Goal: Transaction & Acquisition: Purchase product/service

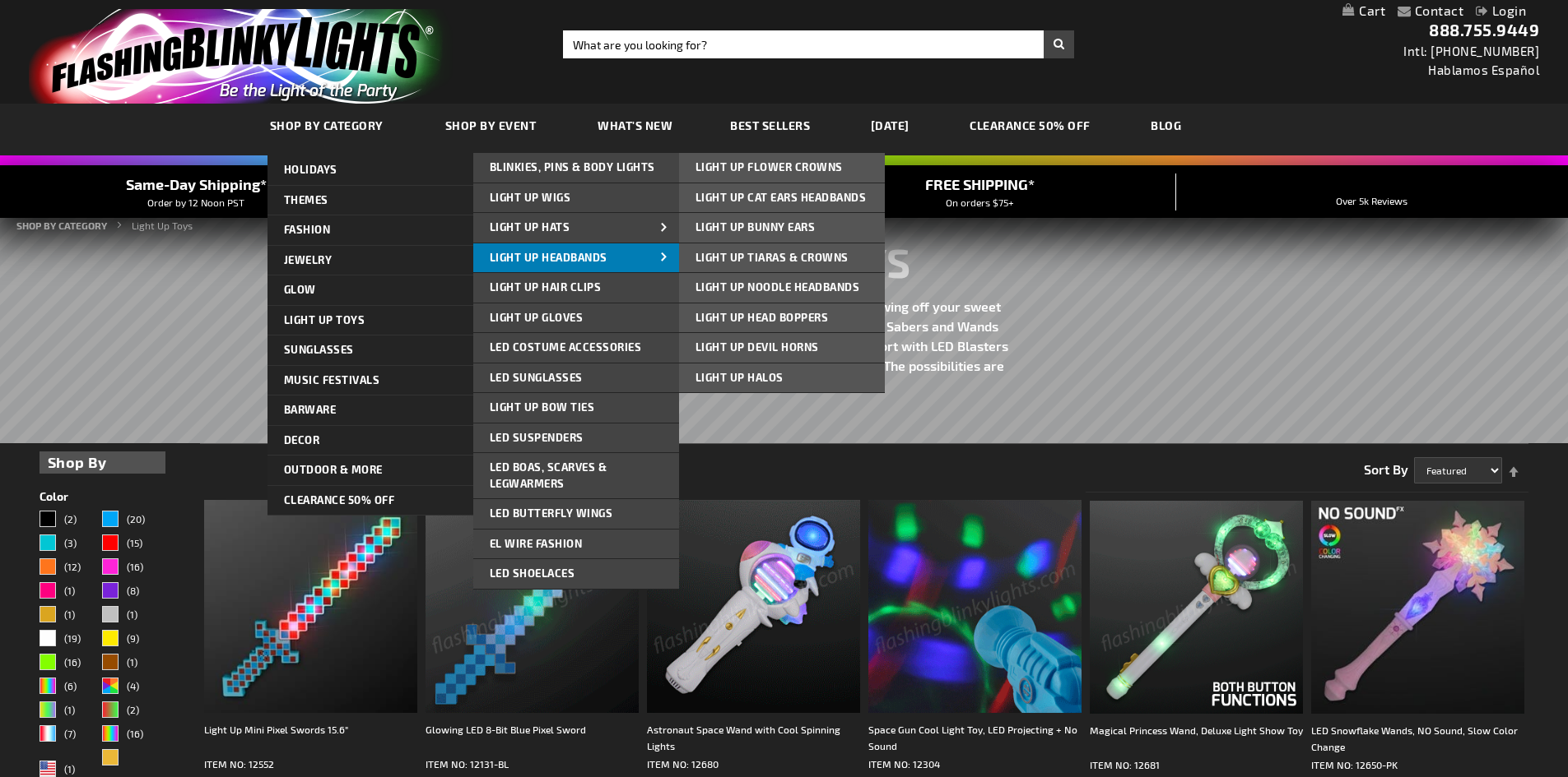
click at [612, 256] on link "Light Up Headbands" at bounding box center [576, 257] width 205 height 29
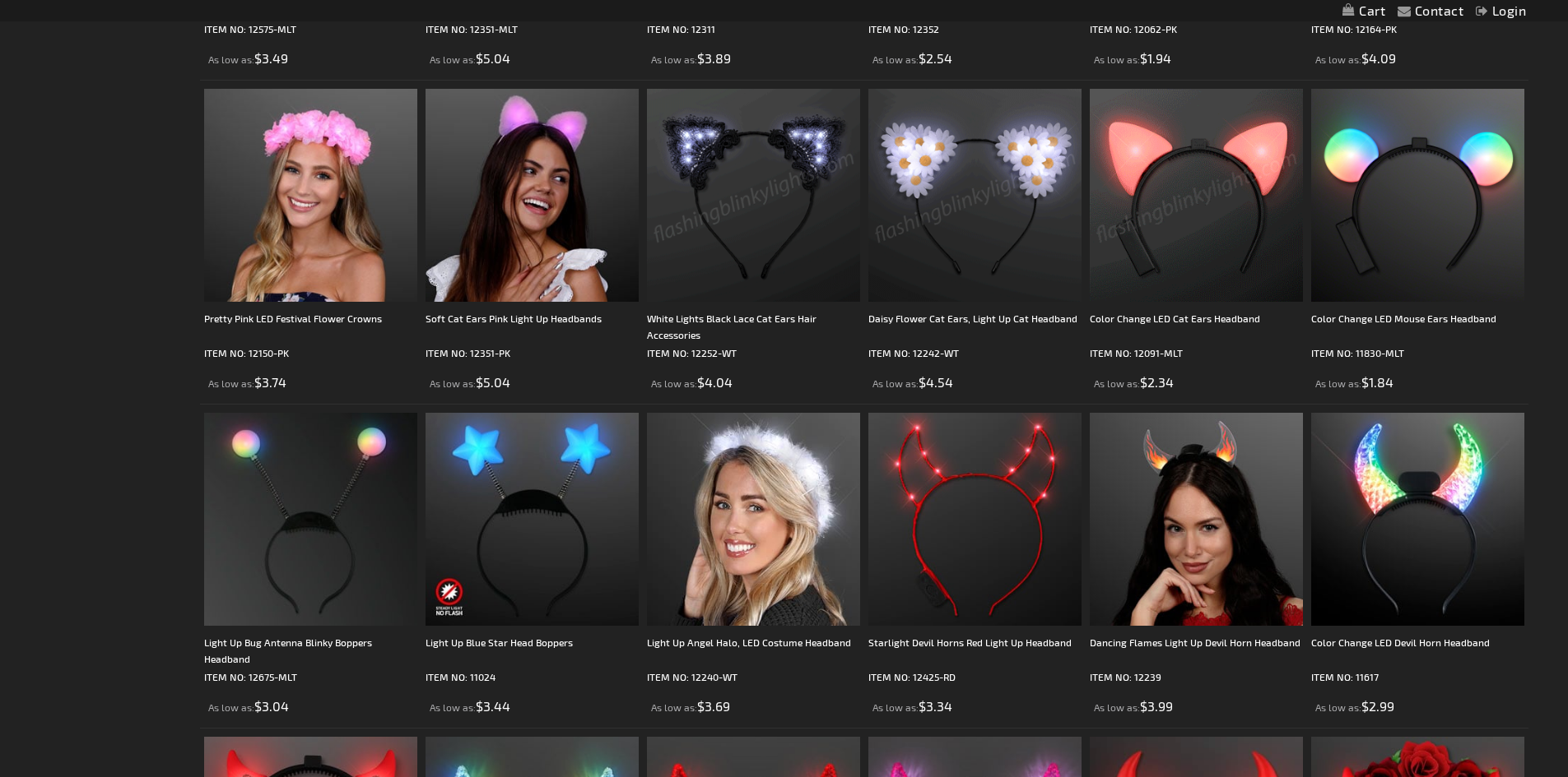
scroll to position [1563, 0]
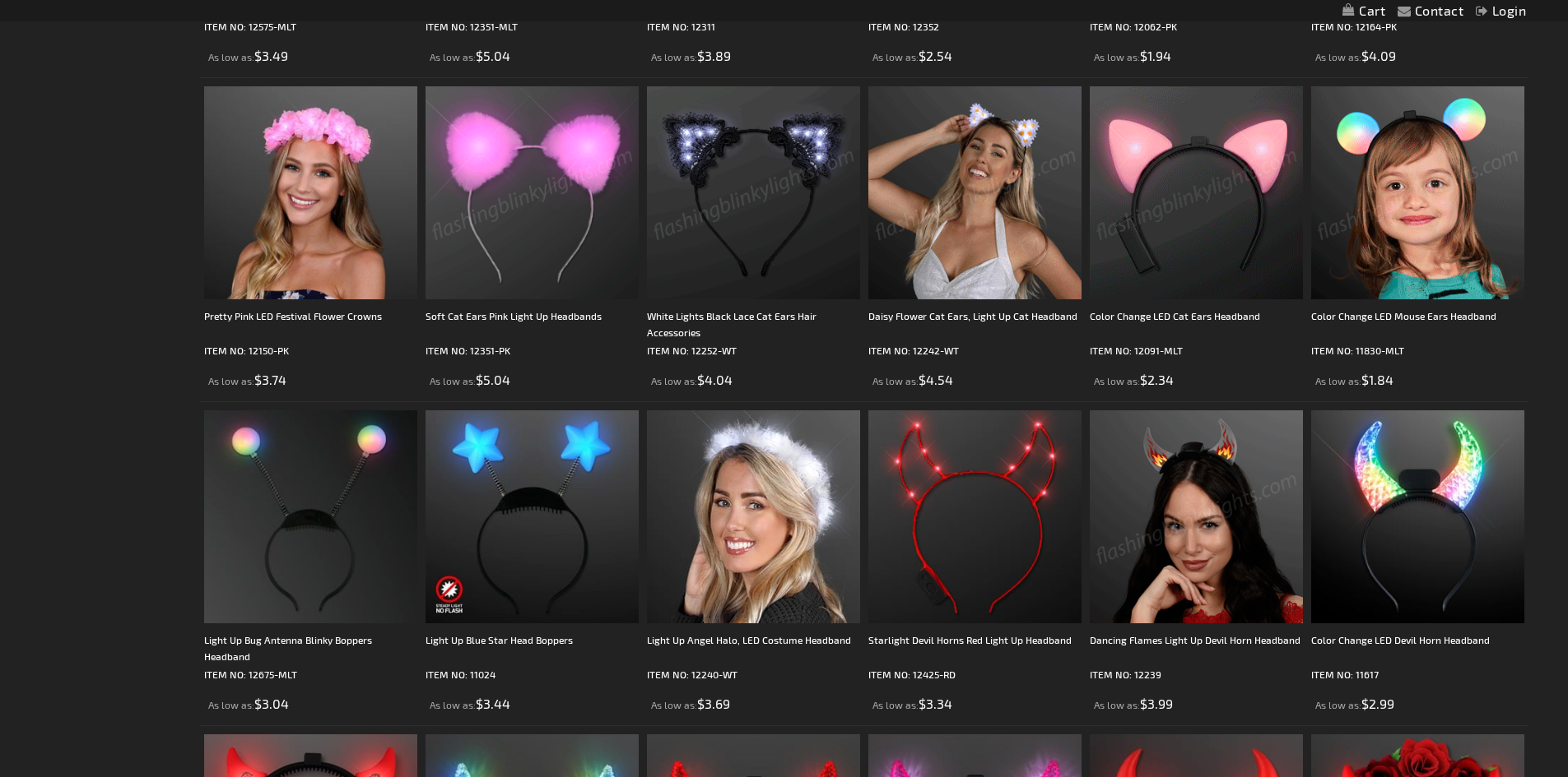
click at [1391, 181] on img at bounding box center [1417, 192] width 213 height 213
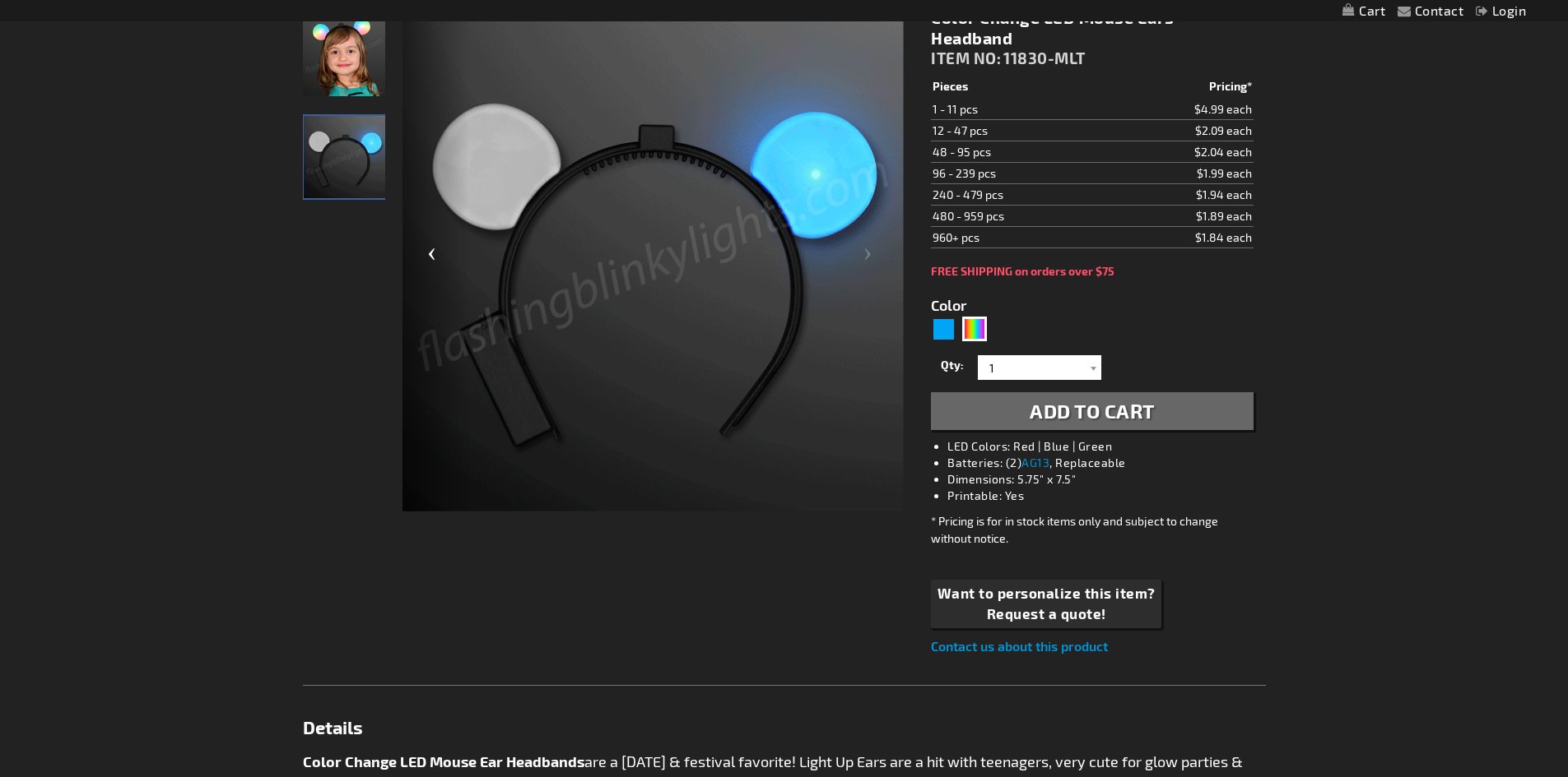
scroll to position [85, 0]
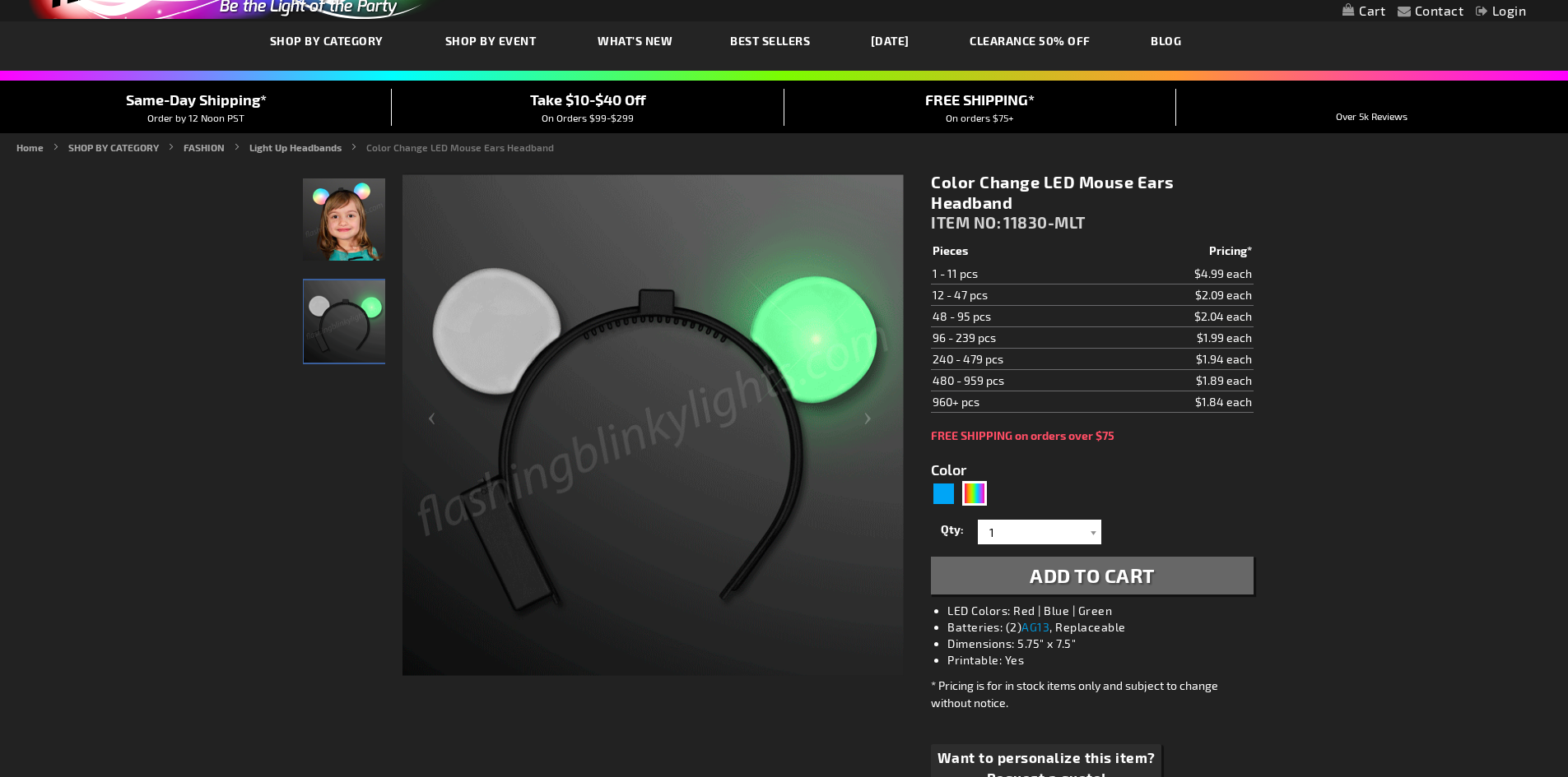
click at [329, 227] on img "Little Girl wearing Light Up LED Multicolor Mouse Ears" at bounding box center [344, 220] width 82 height 82
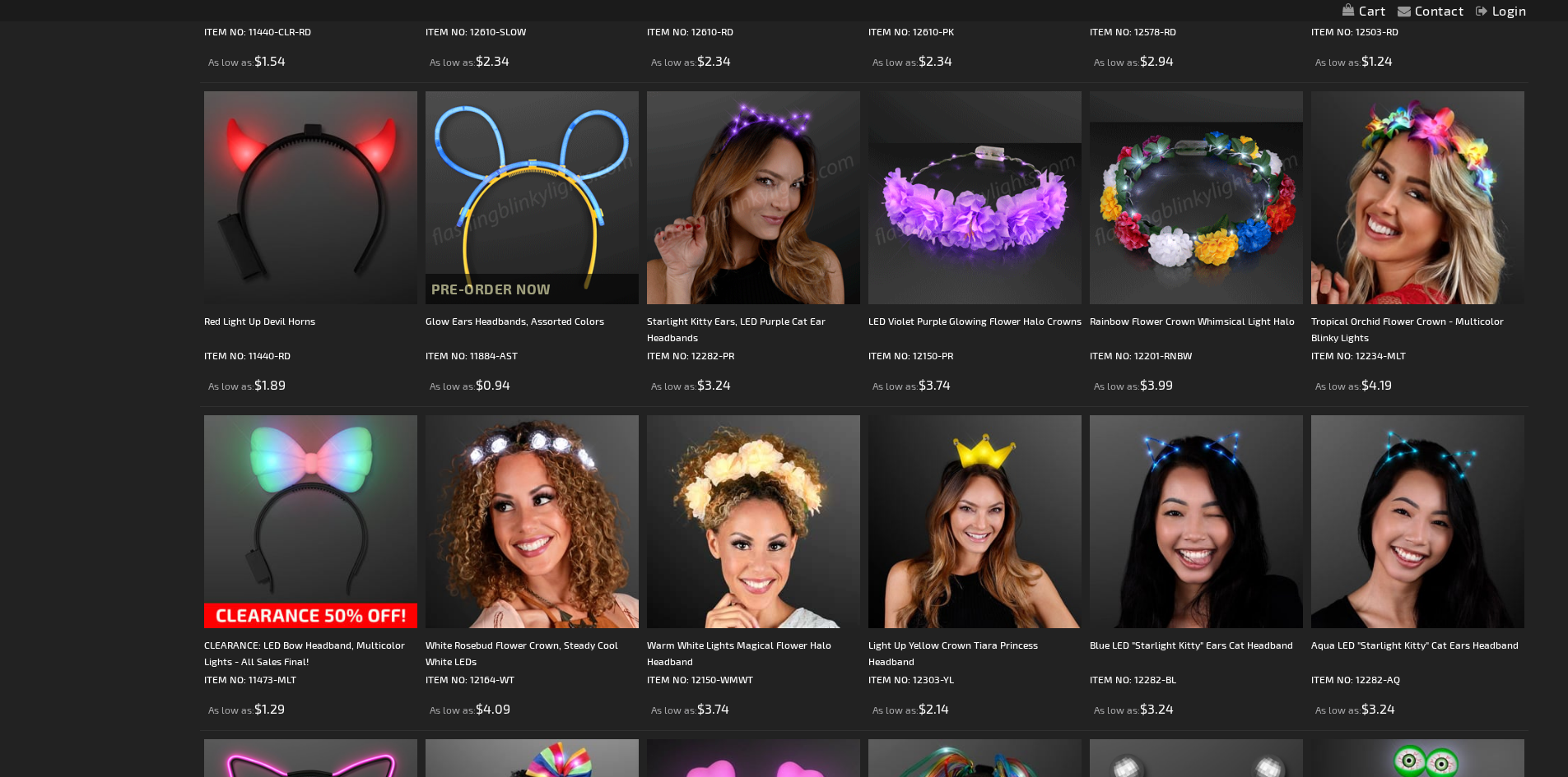
scroll to position [2633, 0]
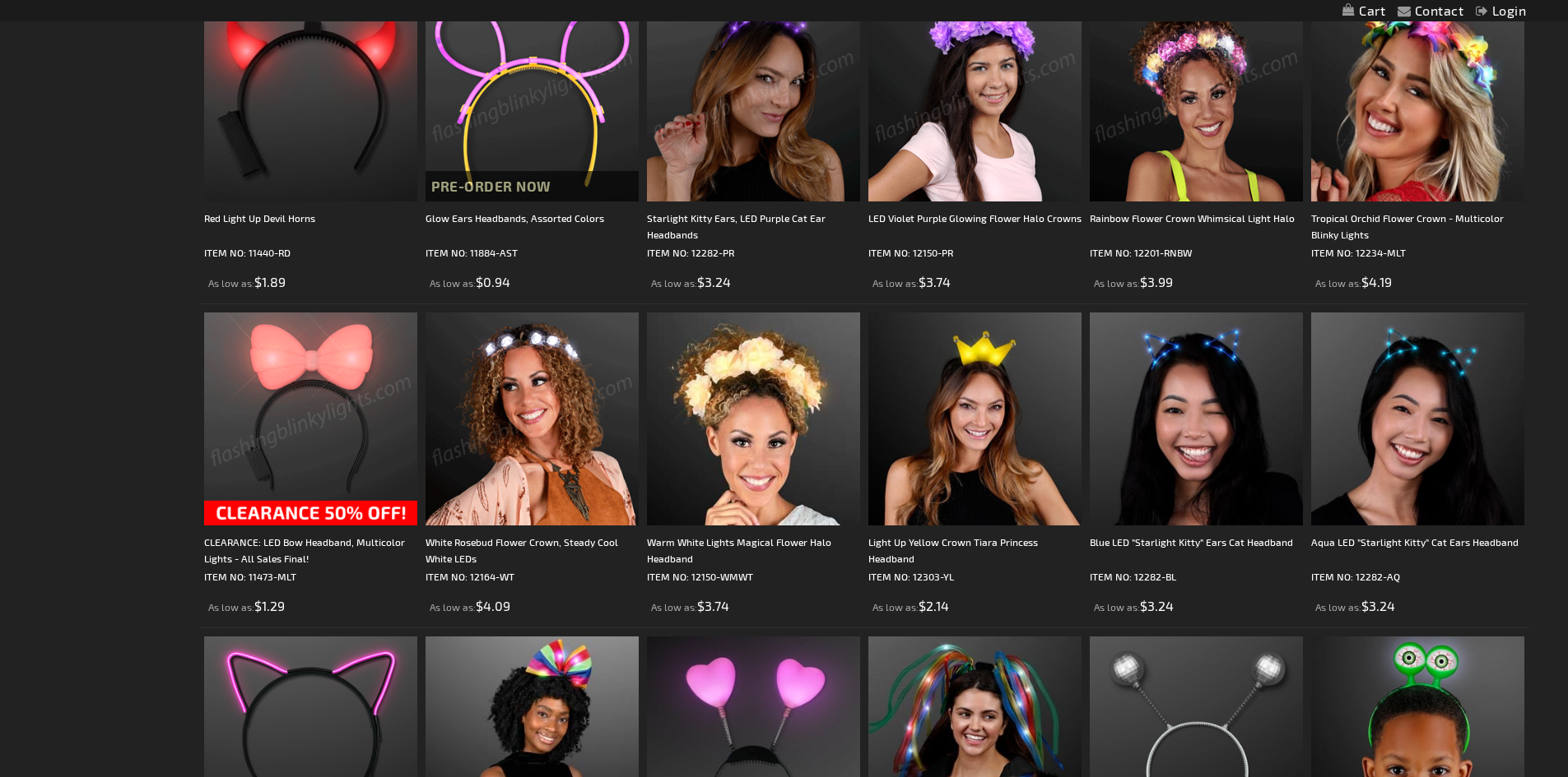
click at [269, 460] on img at bounding box center [311, 418] width 213 height 213
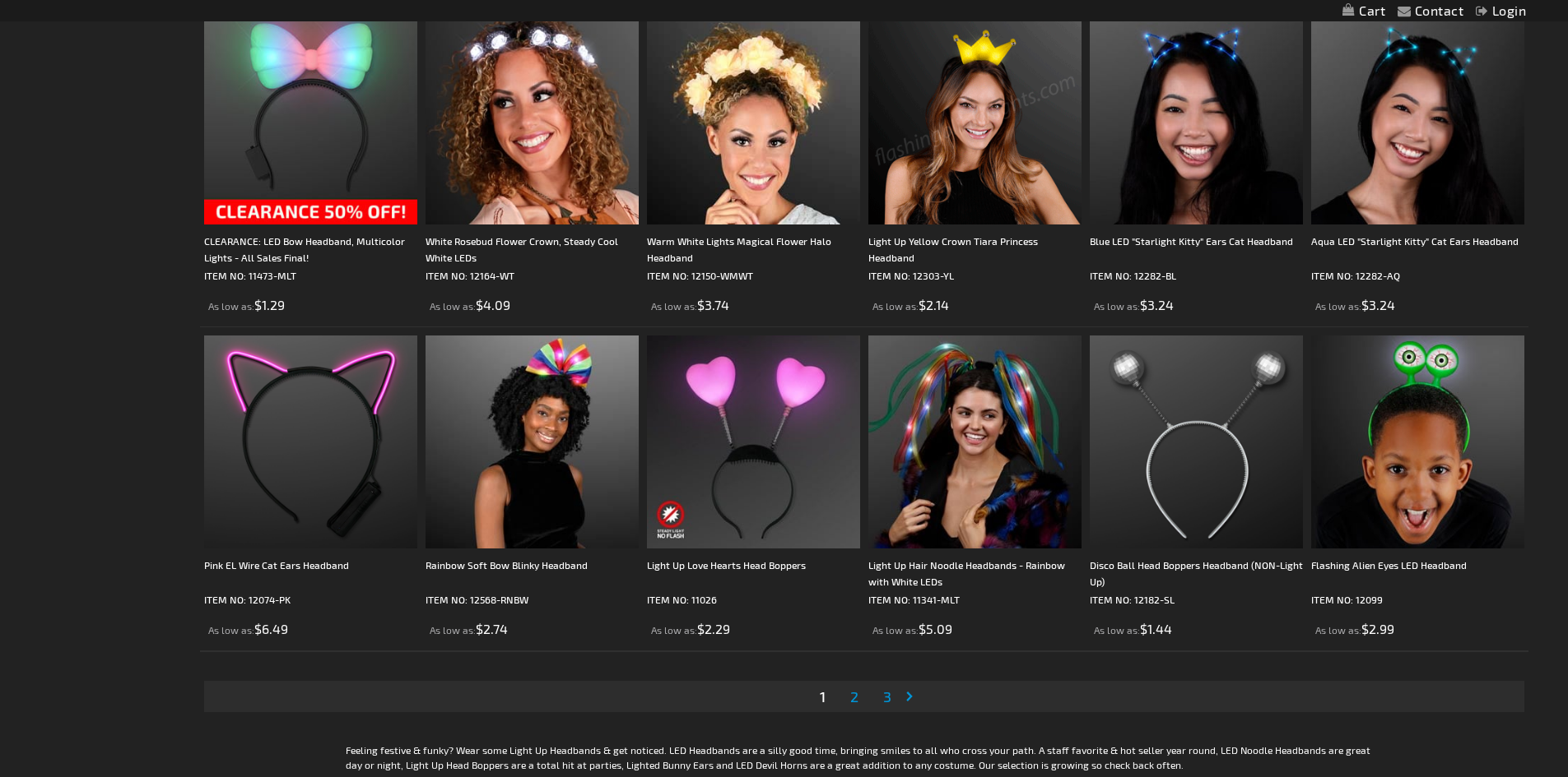
scroll to position [2962, 0]
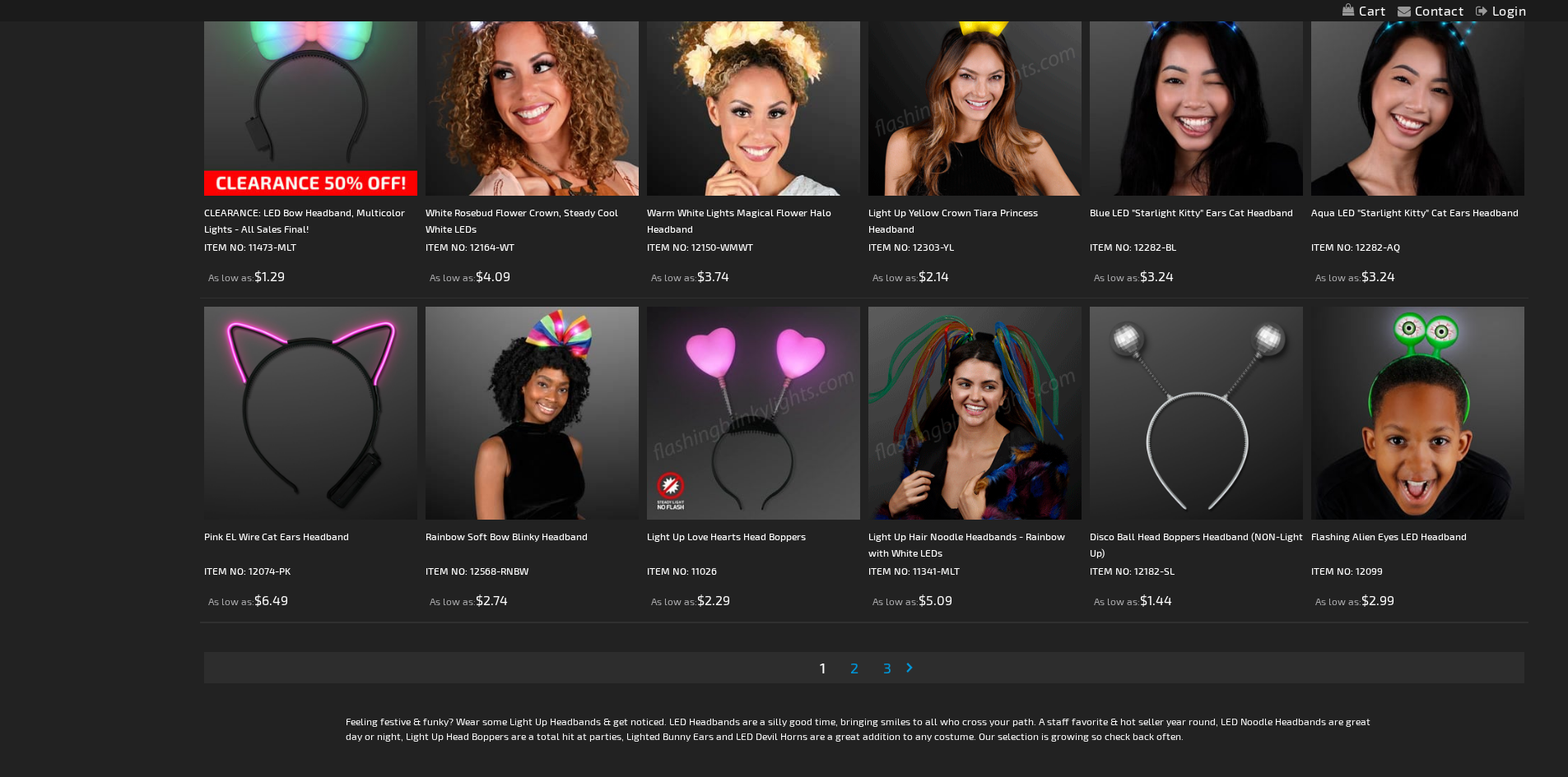
click at [725, 354] on img at bounding box center [753, 413] width 213 height 213
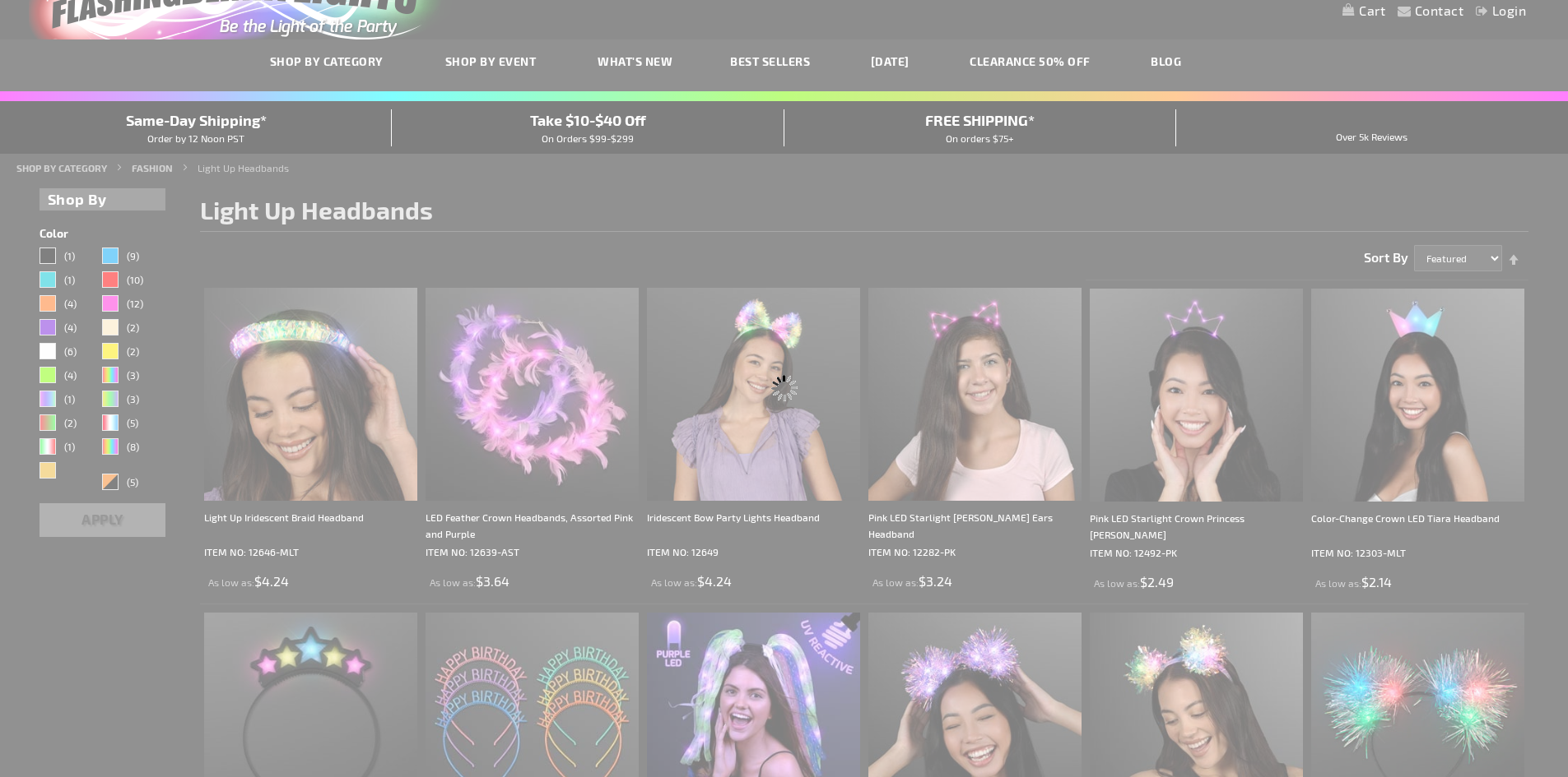
scroll to position [15, 0]
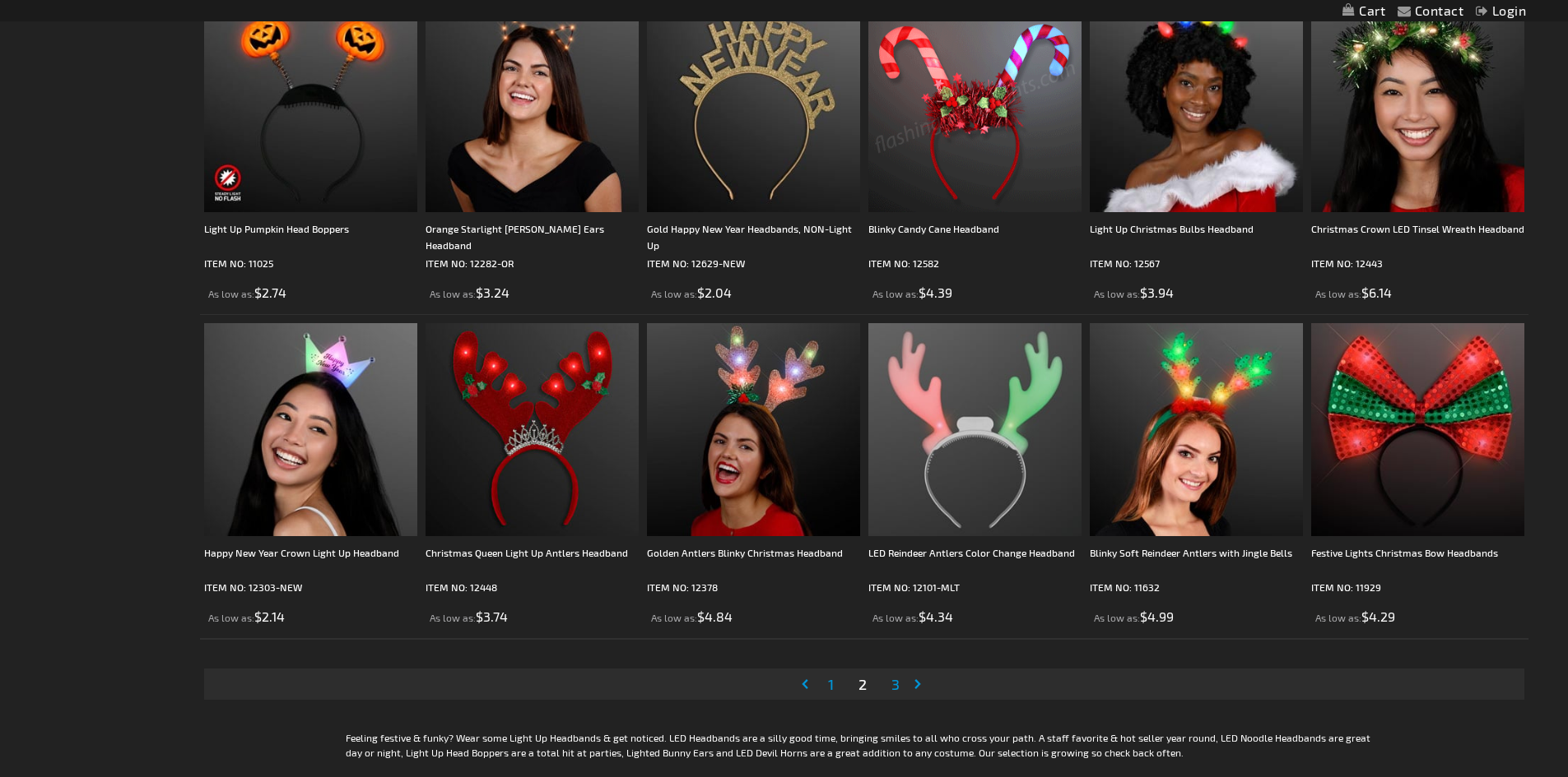
scroll to position [2961, 0]
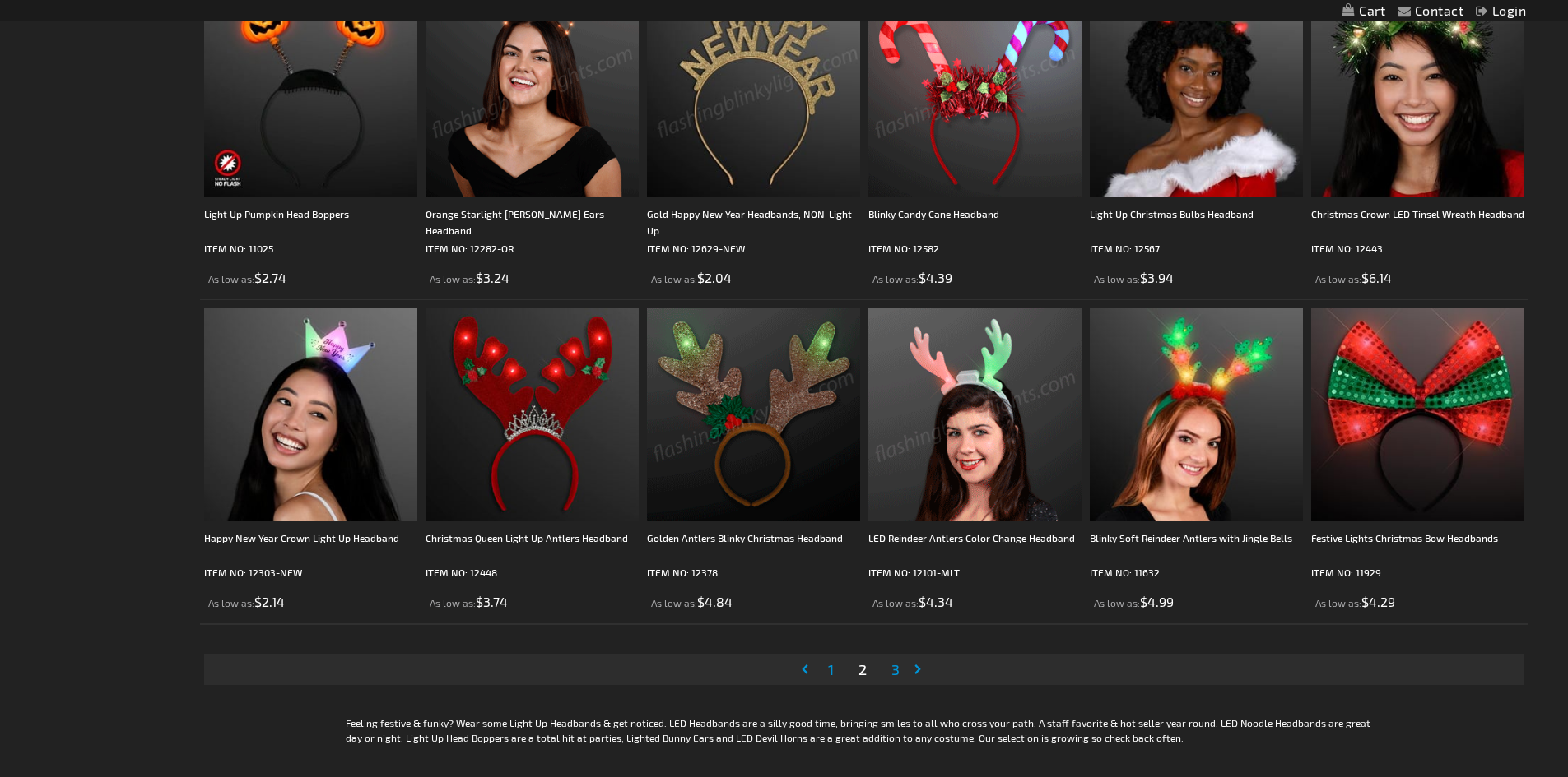
click at [892, 666] on span "3" at bounding box center [895, 669] width 9 height 18
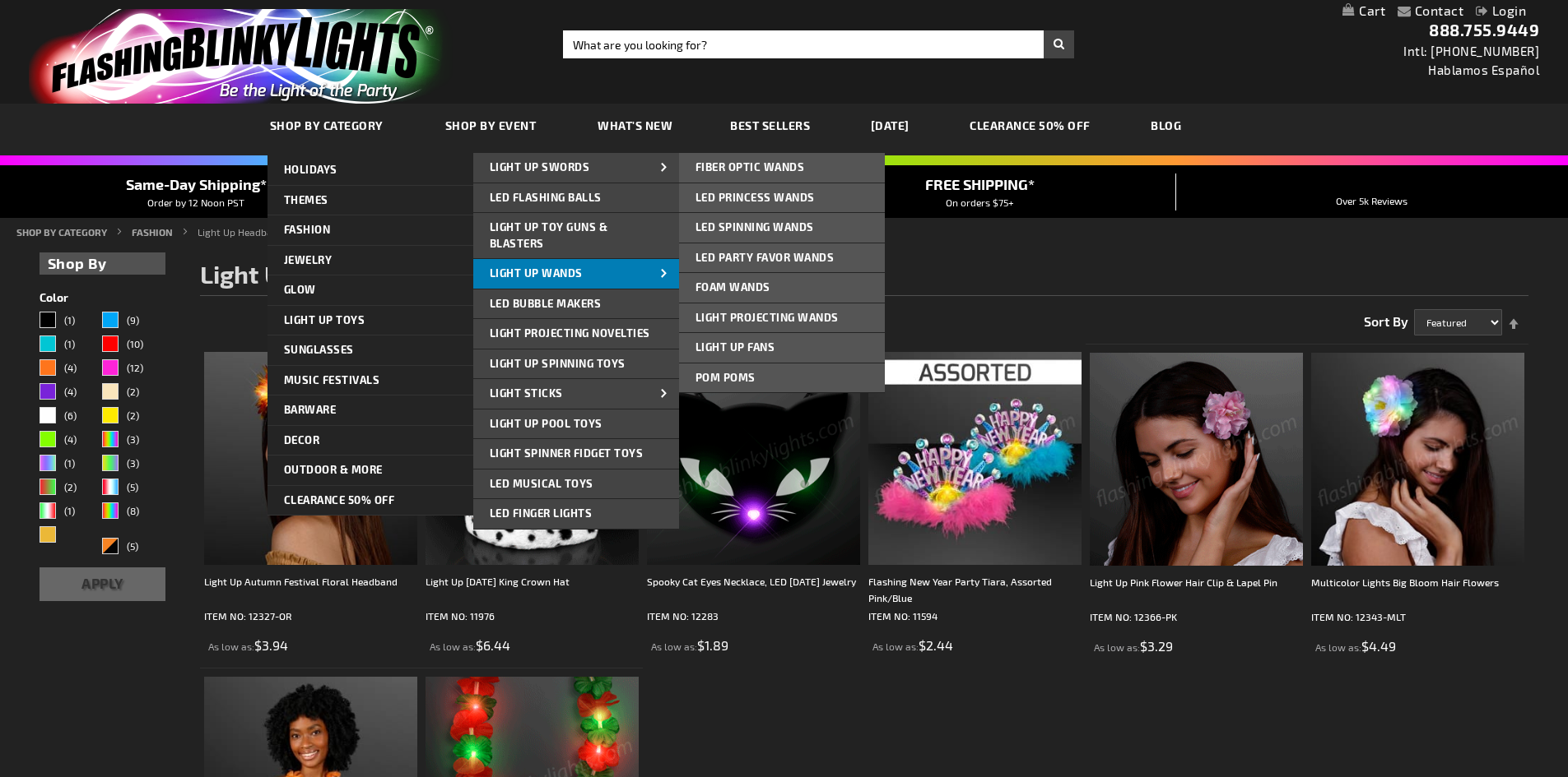
click at [583, 270] on link "Light Up Wands" at bounding box center [576, 274] width 205 height 29
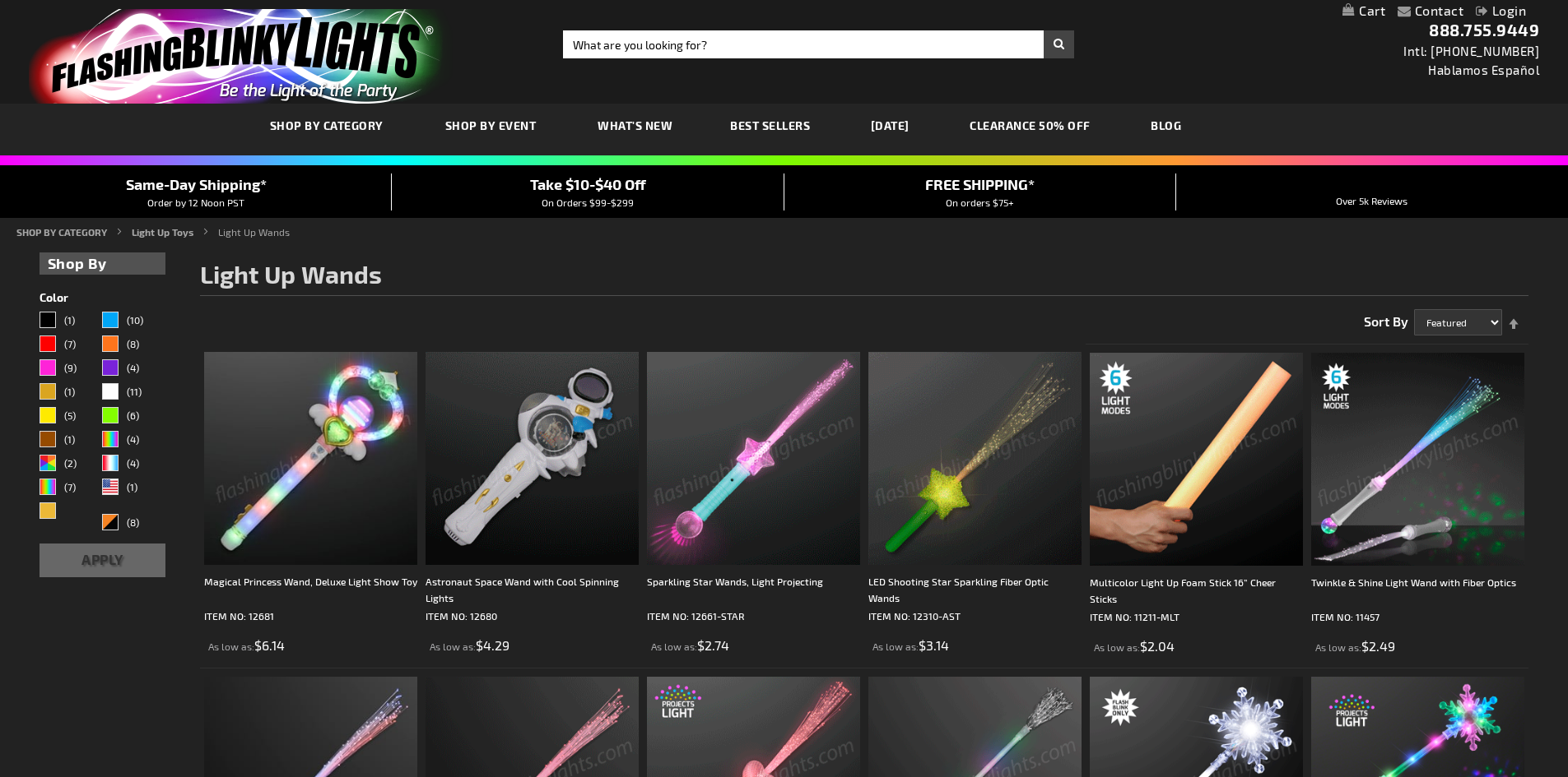
click at [715, 484] on img at bounding box center [753, 458] width 213 height 213
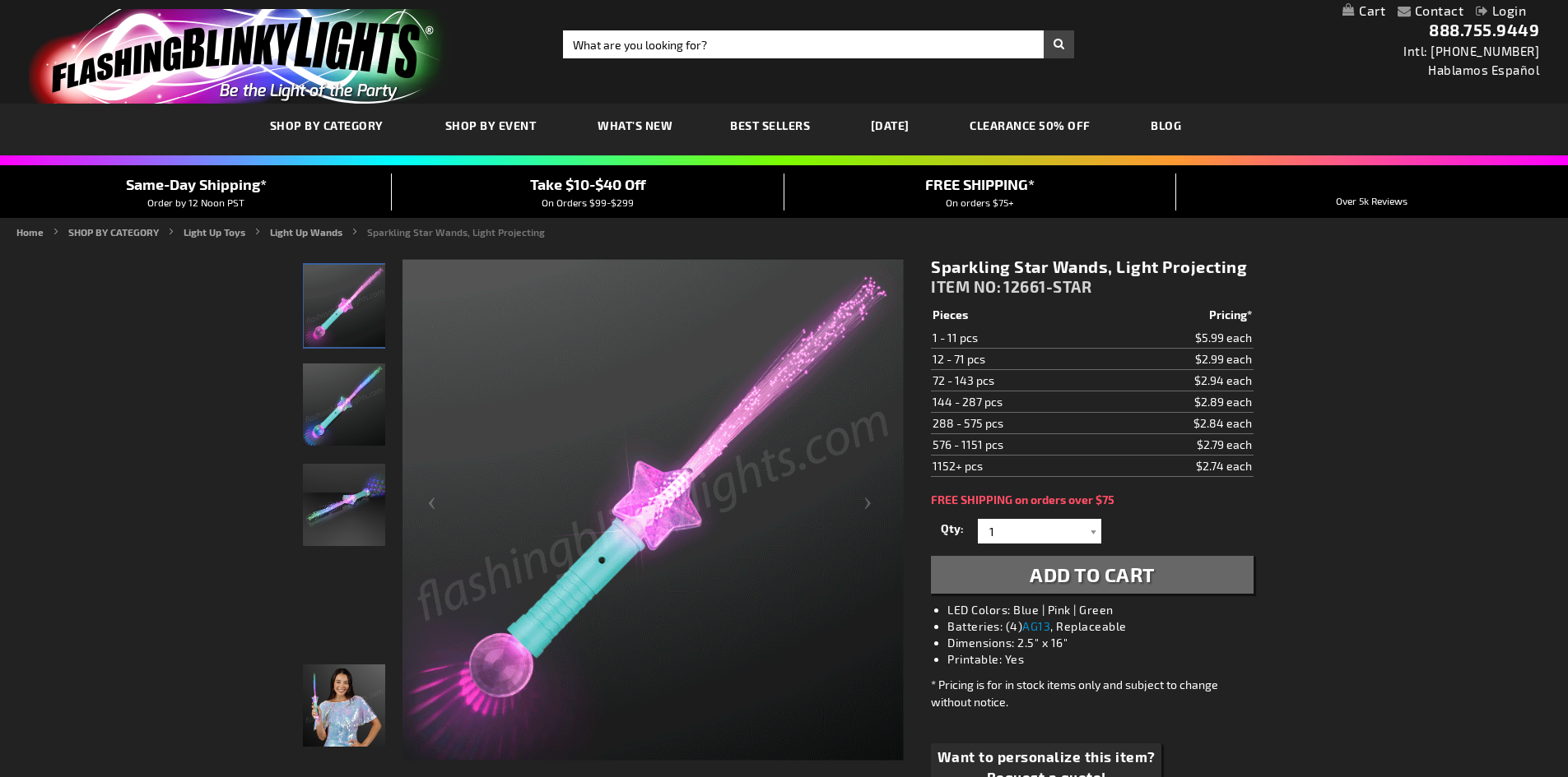
click at [949, 468] on td "1152+ pcs" at bounding box center [1018, 466] width 175 height 22
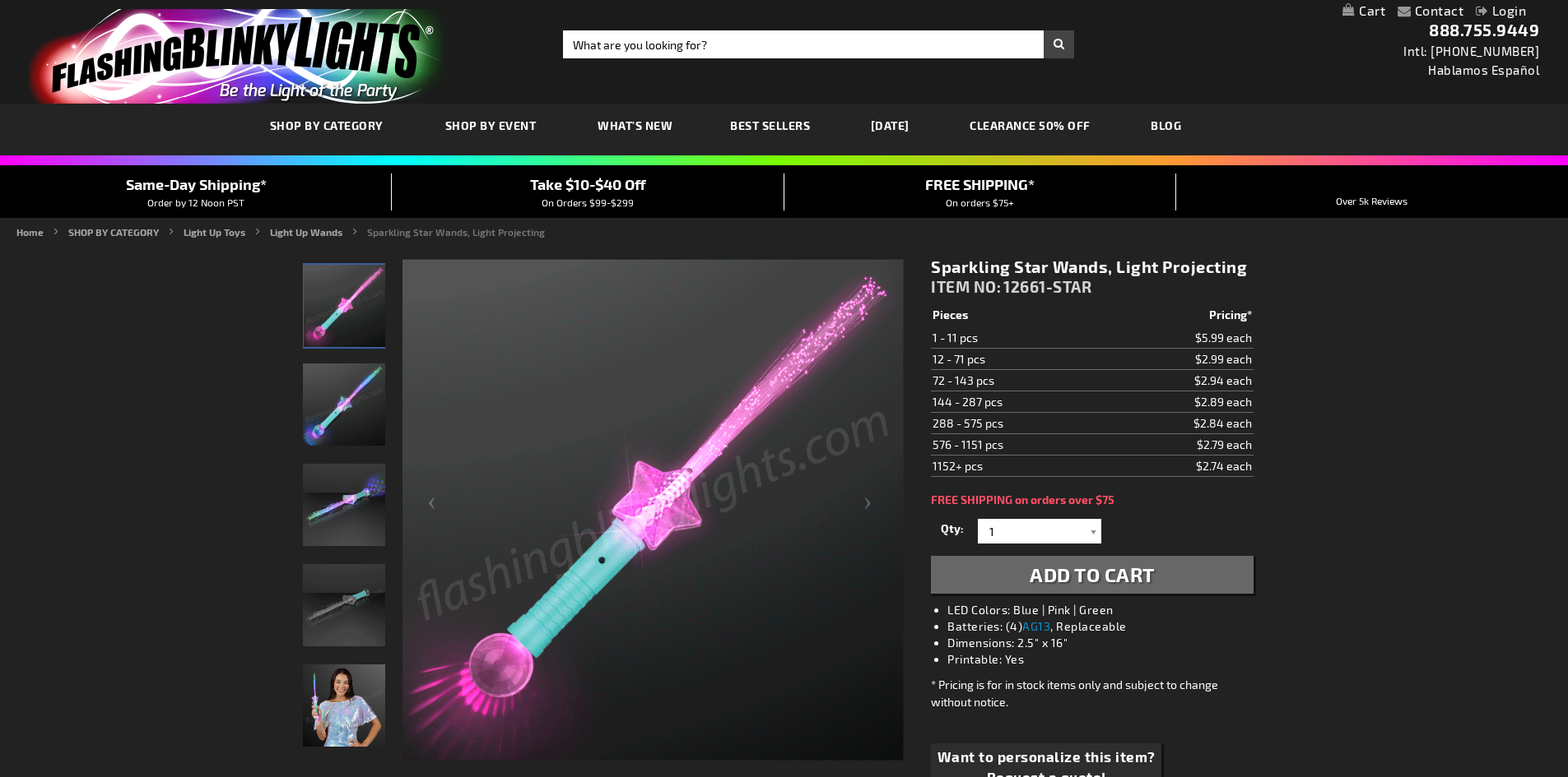
click at [919, 507] on div "Sparkling Star Wands, Light Projecting ITEM NO: 12661-STAR $2.74 Pieces Pricing…" at bounding box center [1092, 538] width 347 height 588
click at [352, 408] on img "Sparkling Star Wands, Light Projecting" at bounding box center [344, 404] width 82 height 82
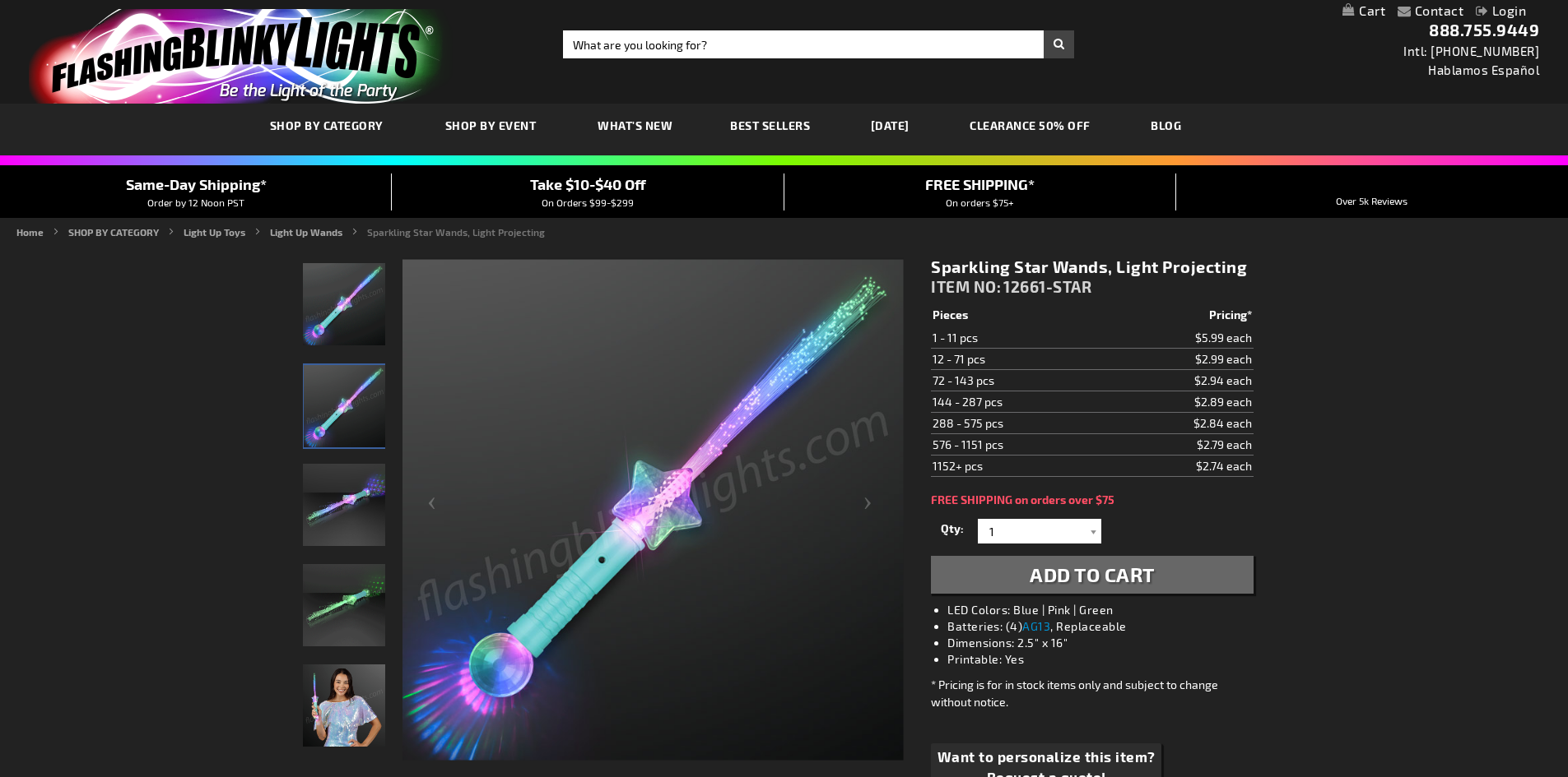
click at [336, 524] on img "Sparkling Star Wands, Light Projecting" at bounding box center [344, 504] width 82 height 82
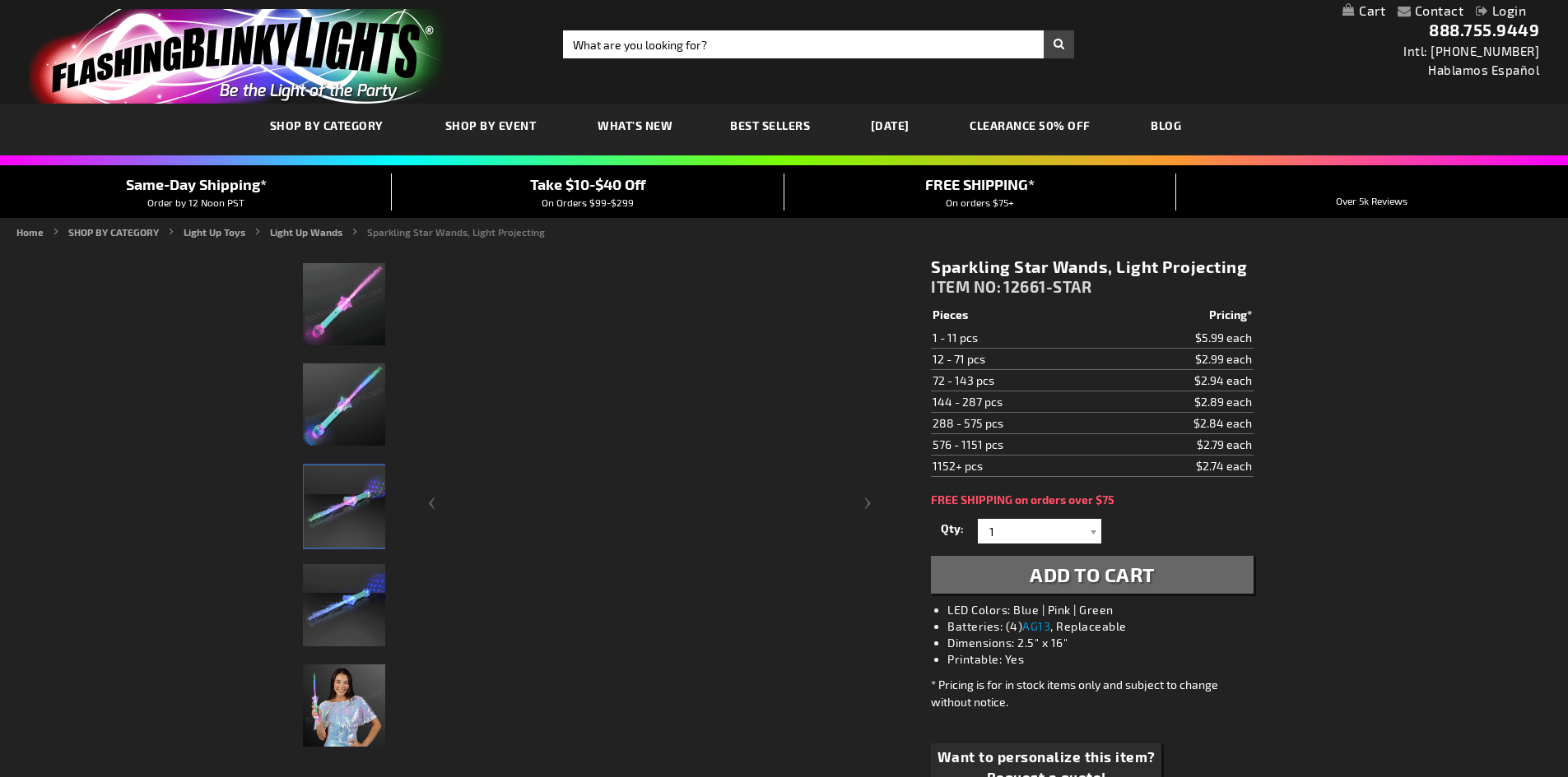
click at [355, 604] on img "Sparkling Star Wands, Light Projecting" at bounding box center [344, 605] width 82 height 82
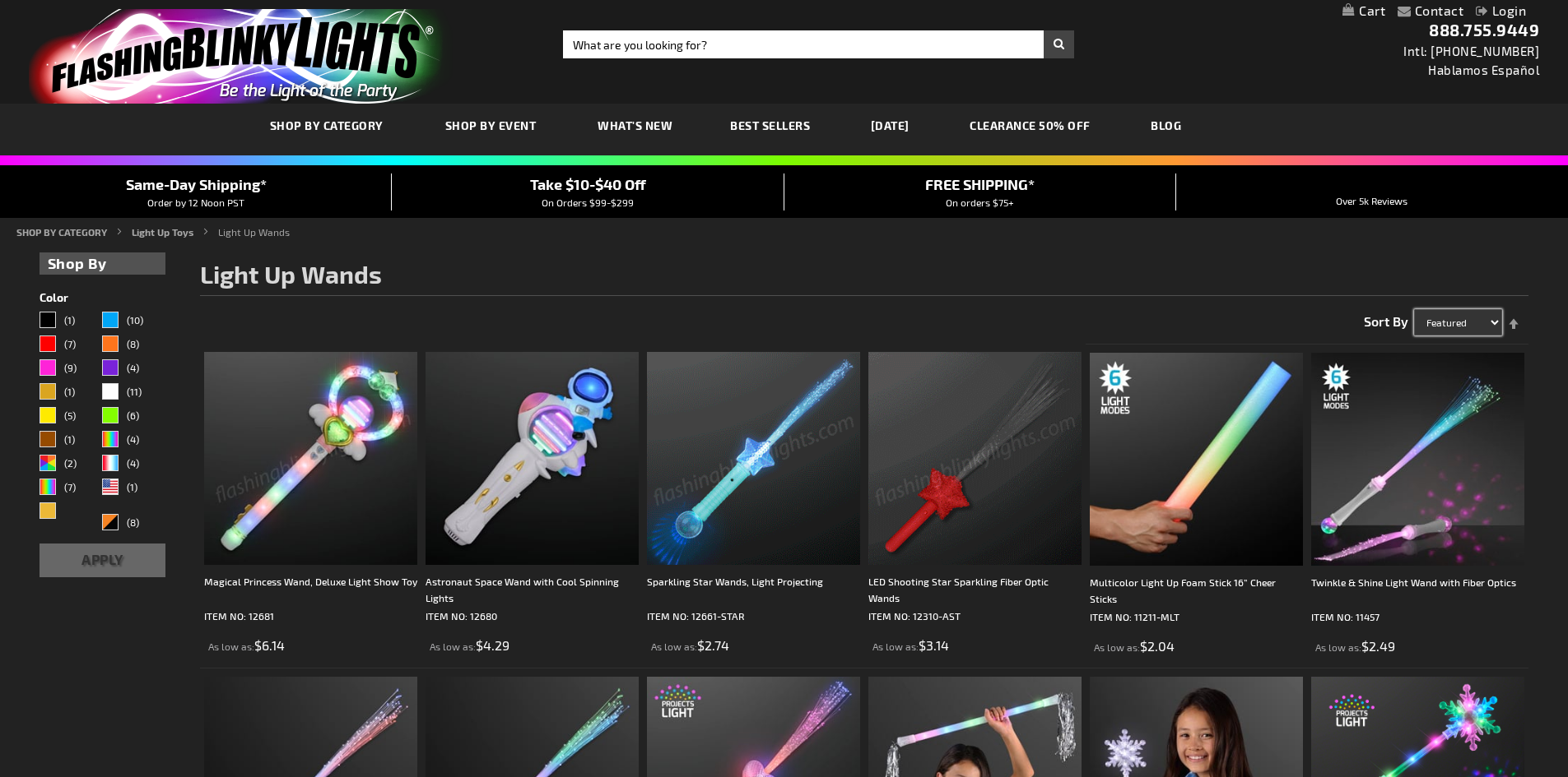
click at [1435, 322] on select "Featured Name Price Best Sellers" at bounding box center [1457, 323] width 88 height 26
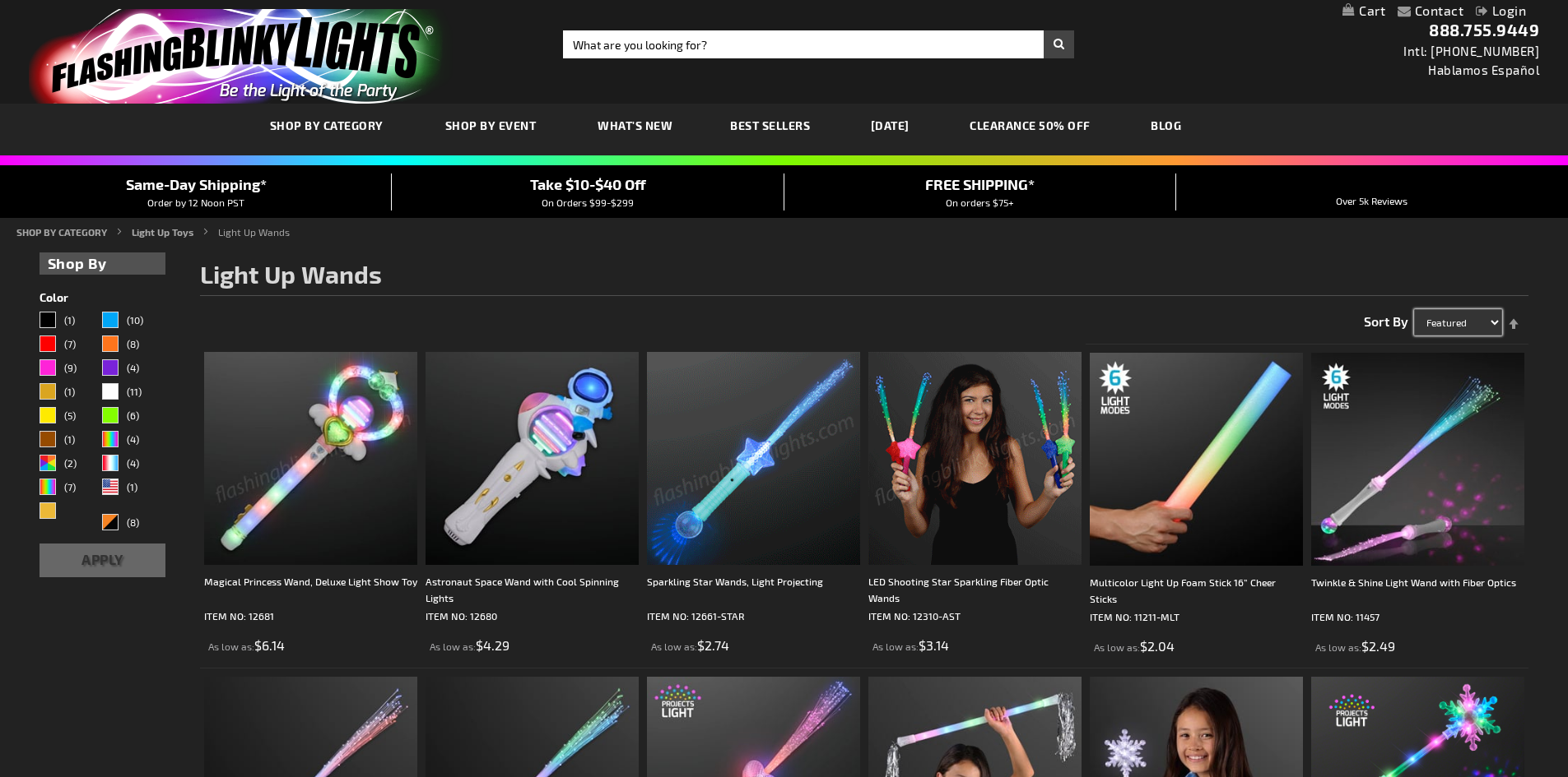
select select "price"
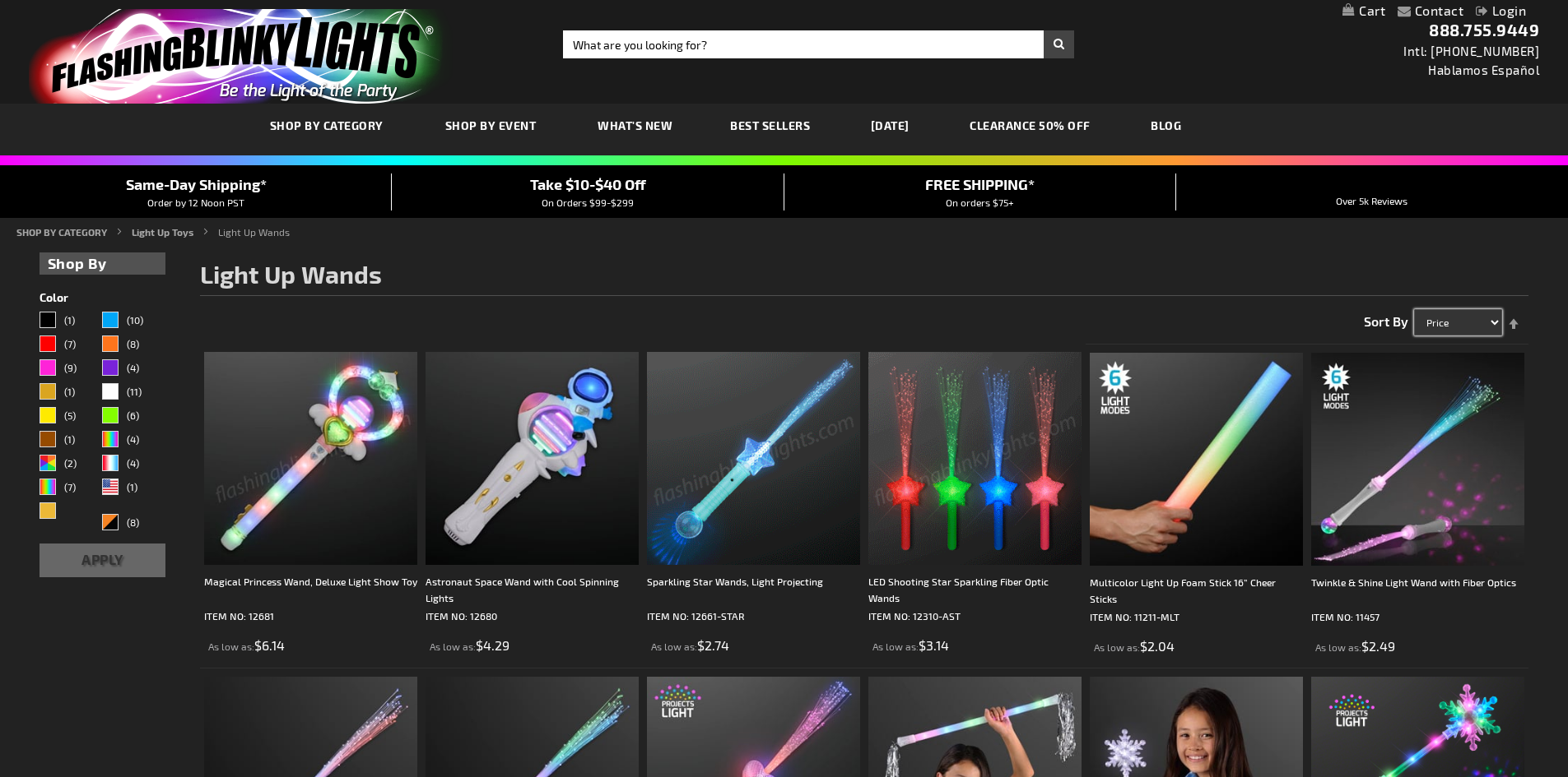
click at [1414, 309] on select "Featured Name Price Best Sellers" at bounding box center [1457, 323] width 88 height 26
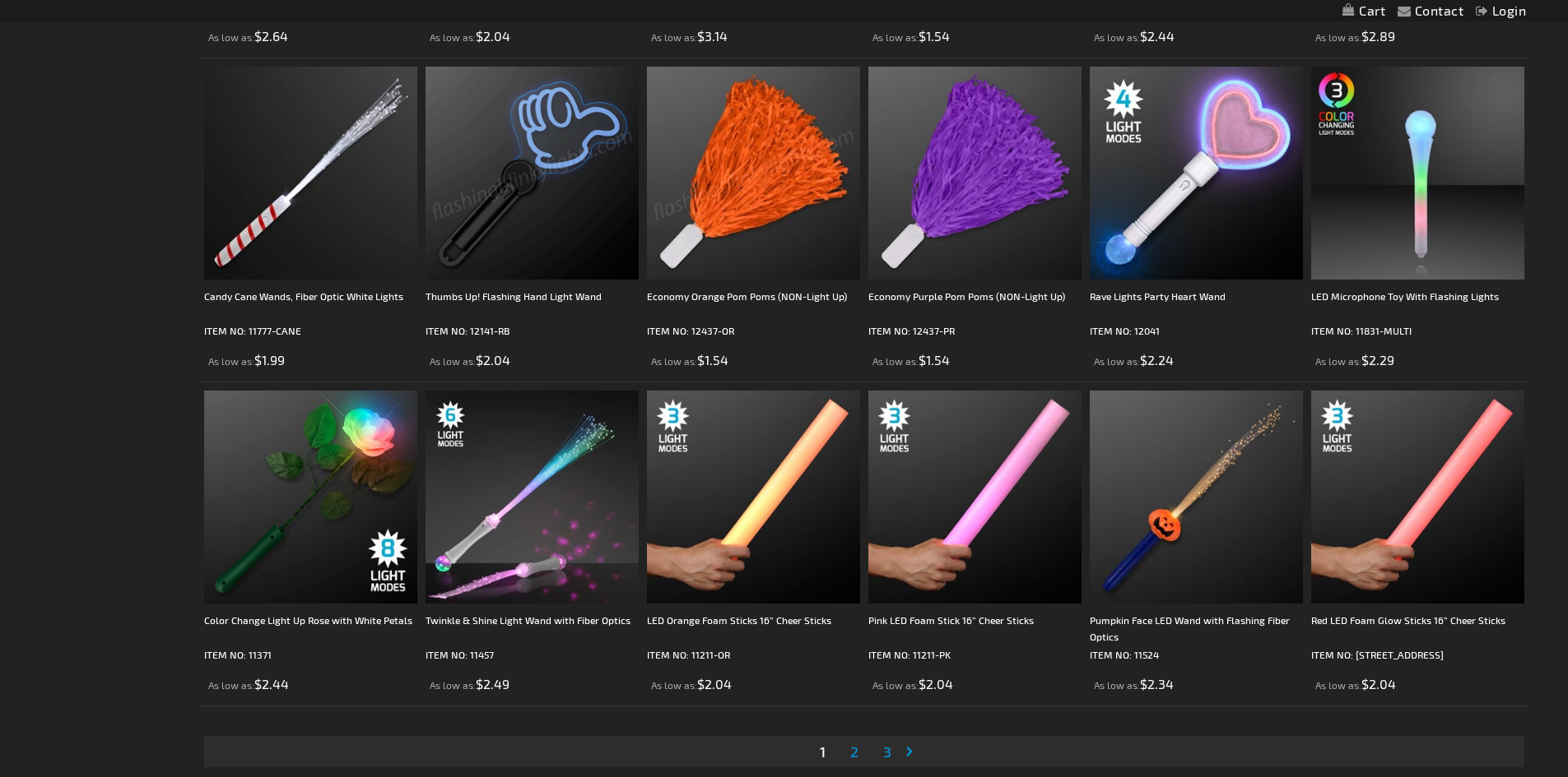
scroll to position [2961, 0]
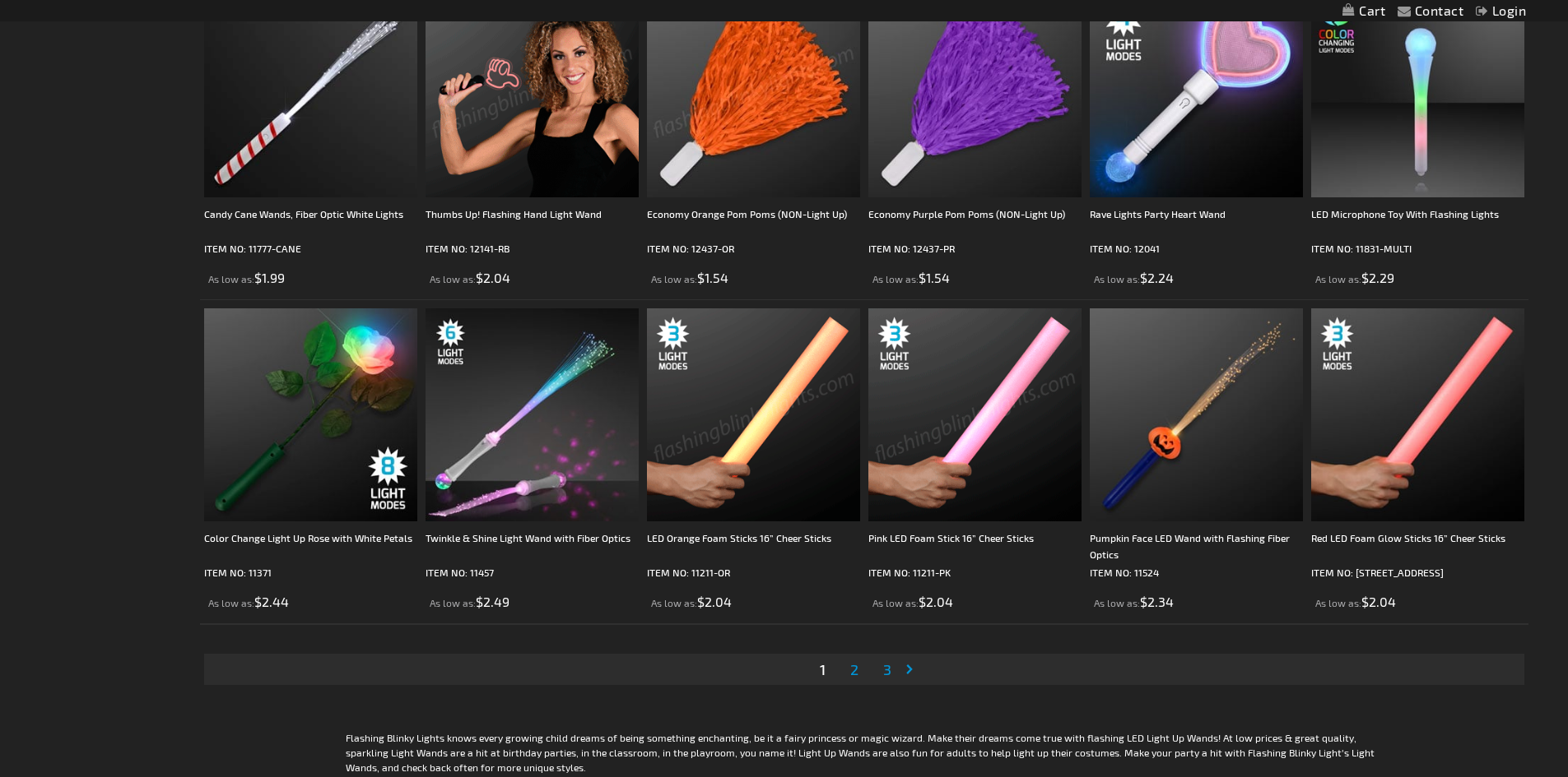
click at [851, 674] on span "2" at bounding box center [854, 669] width 9 height 18
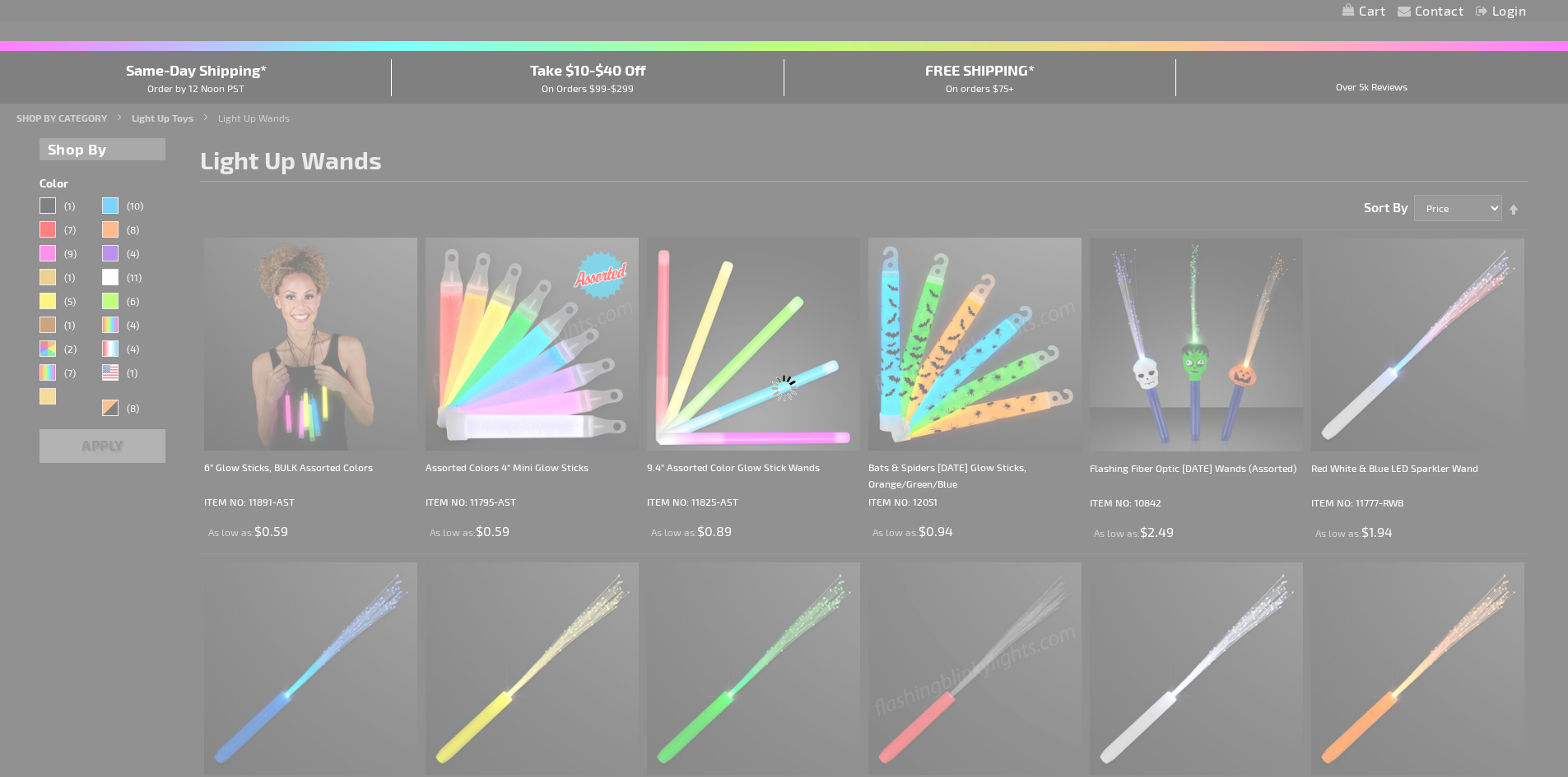
scroll to position [65, 0]
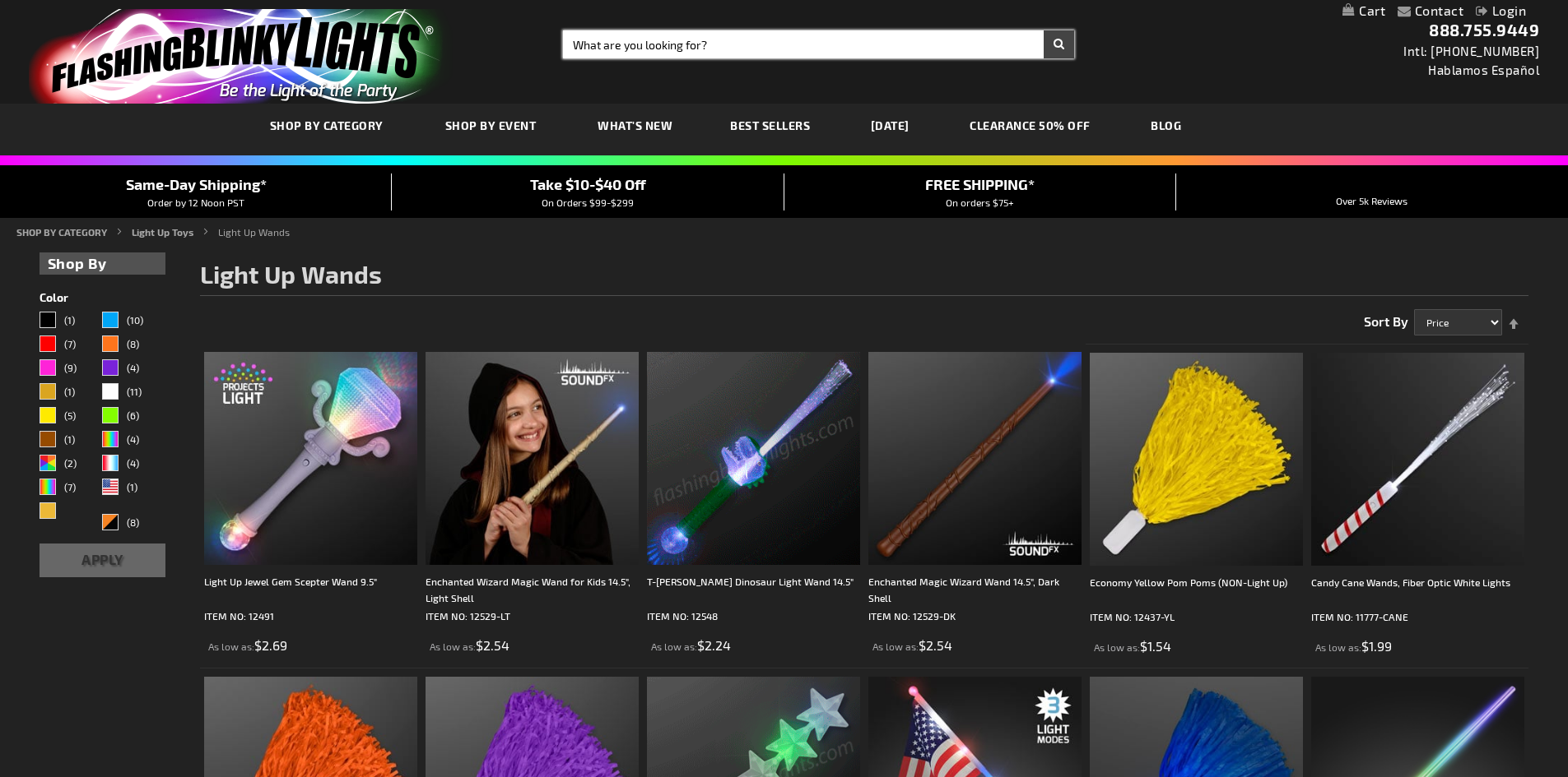
click at [692, 44] on input "Search" at bounding box center [818, 44] width 511 height 28
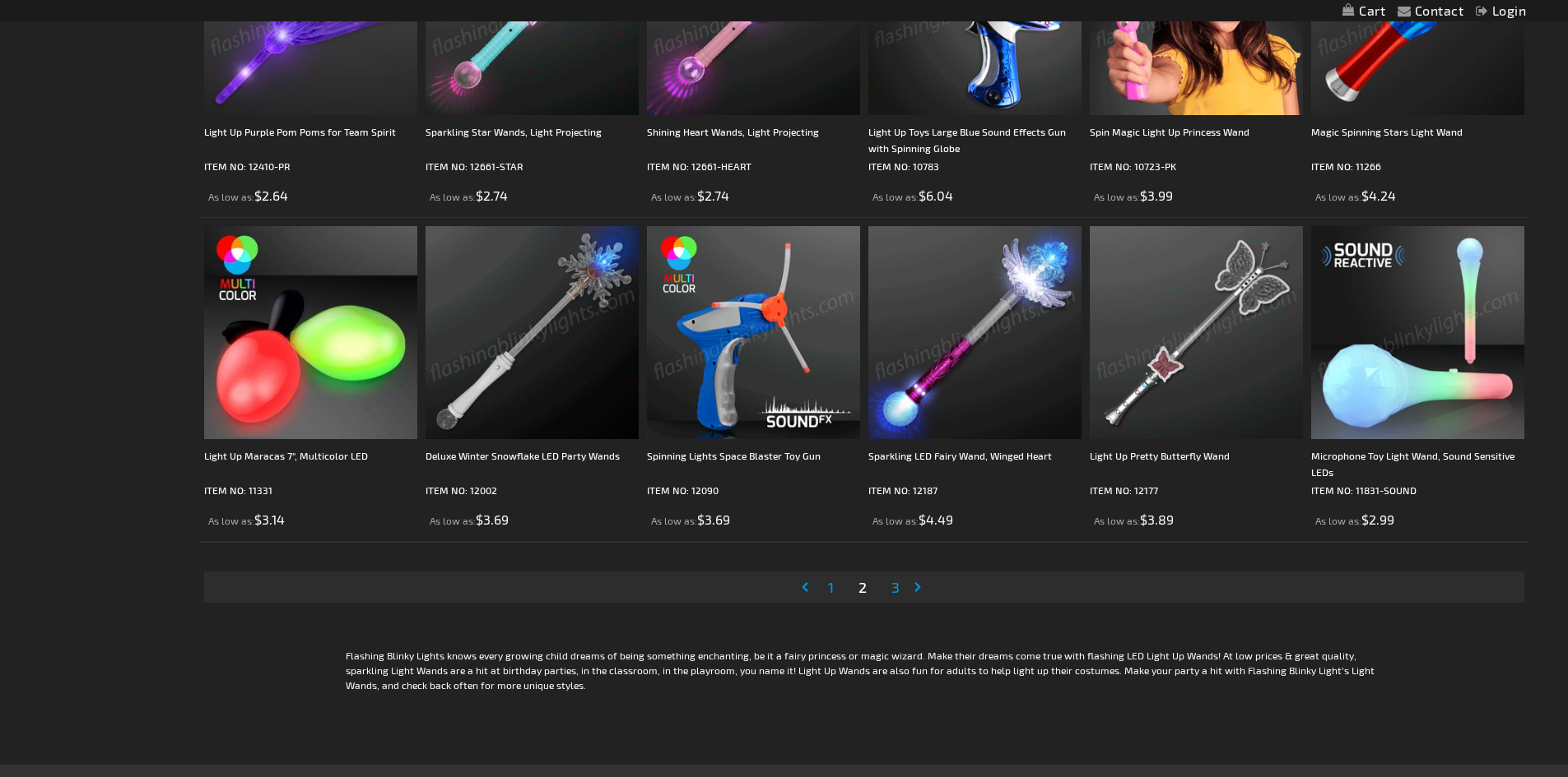
scroll to position [3415, 0]
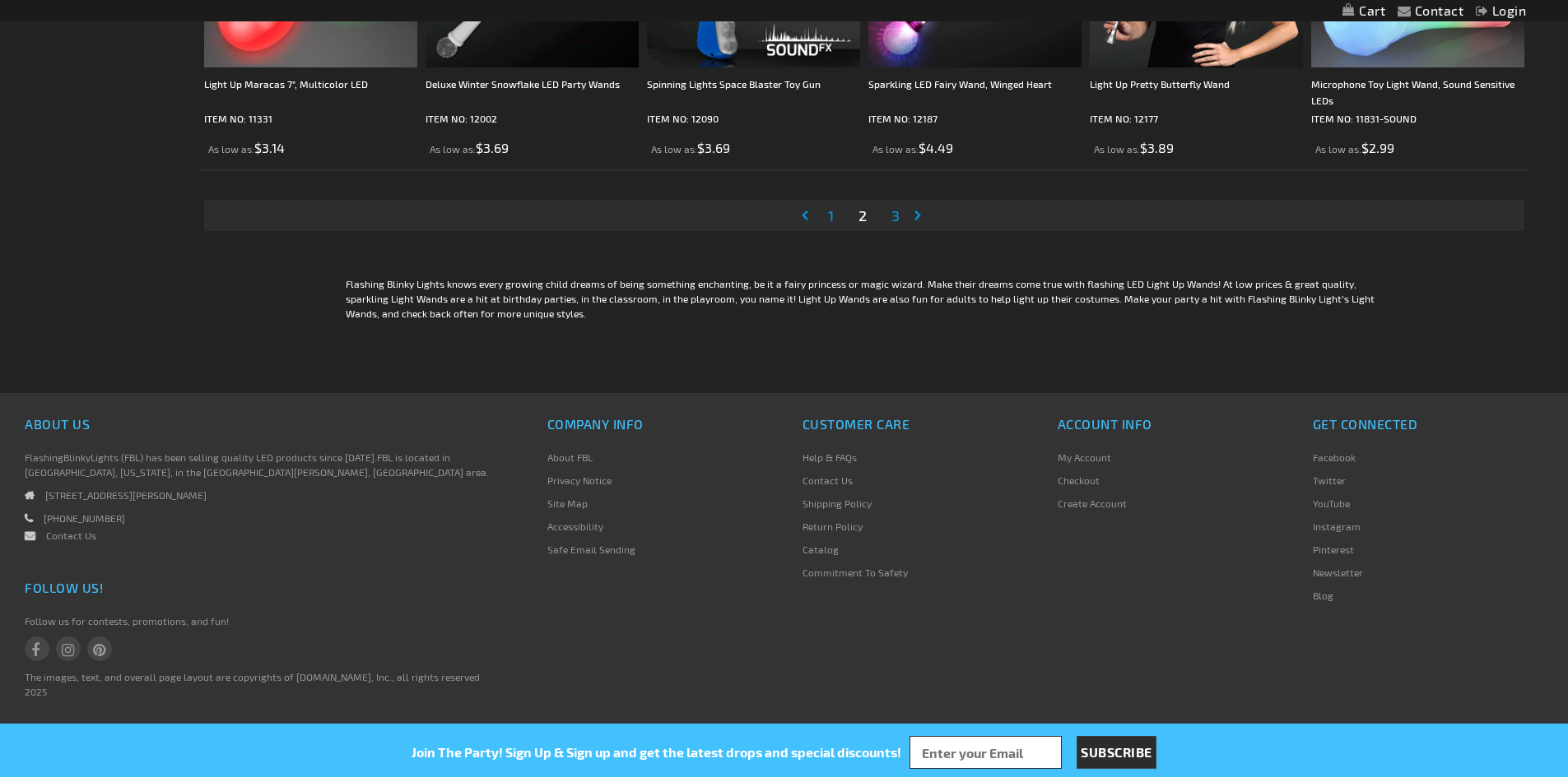
click at [891, 216] on span "3" at bounding box center [895, 215] width 9 height 18
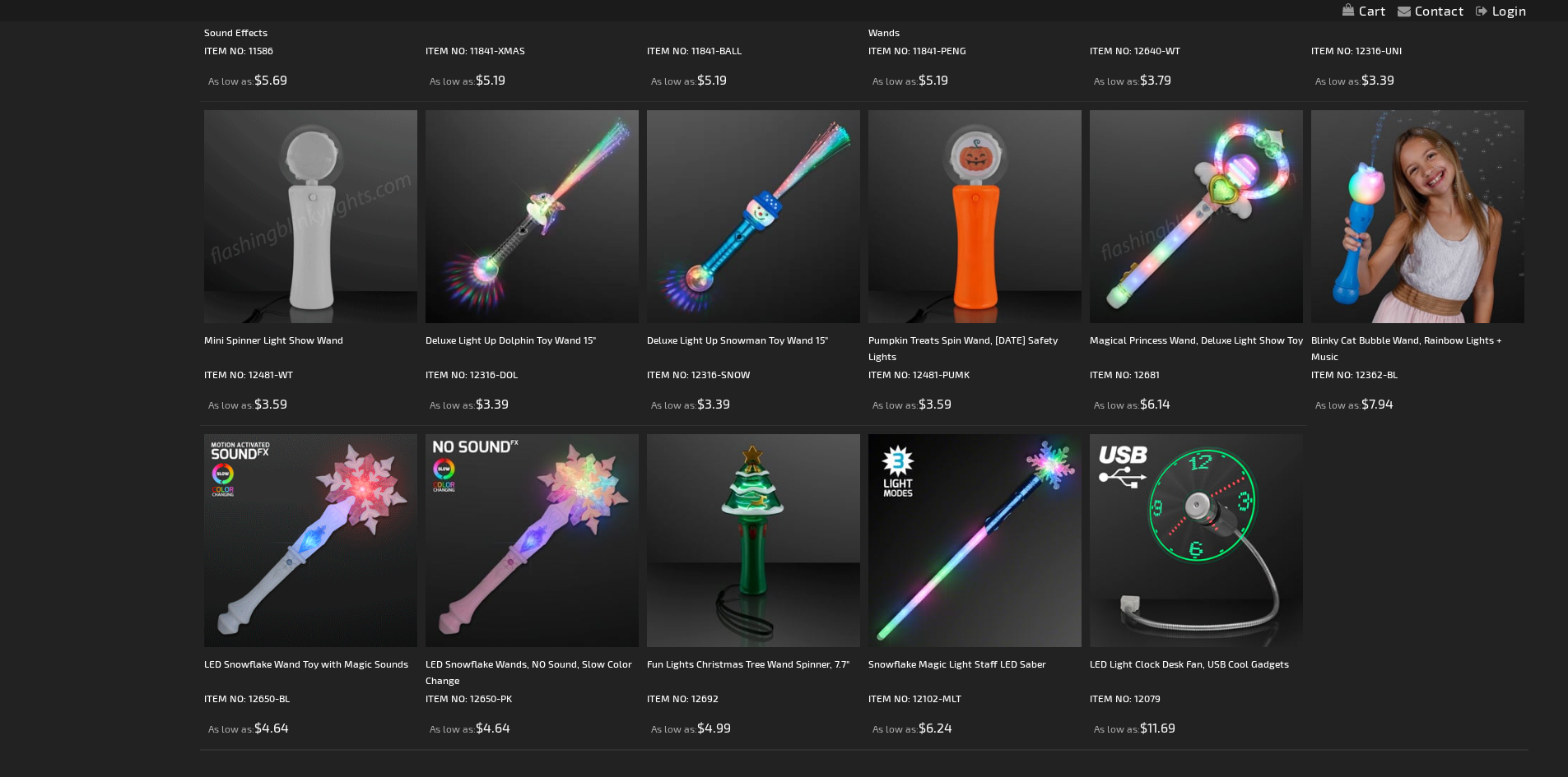
scroll to position [1974, 0]
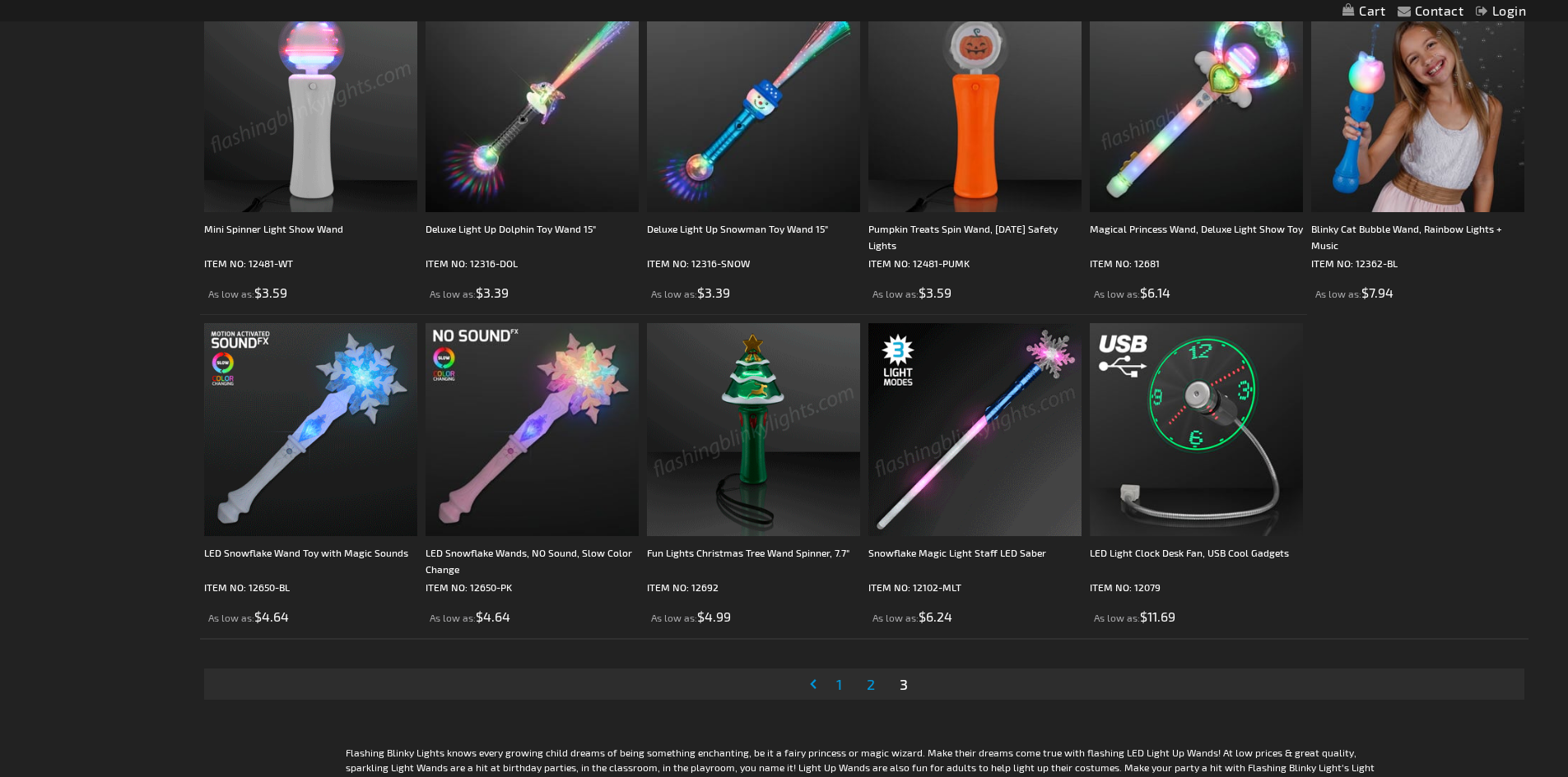
click at [900, 681] on span "3" at bounding box center [903, 684] width 9 height 18
